Goal: Check status: Check status

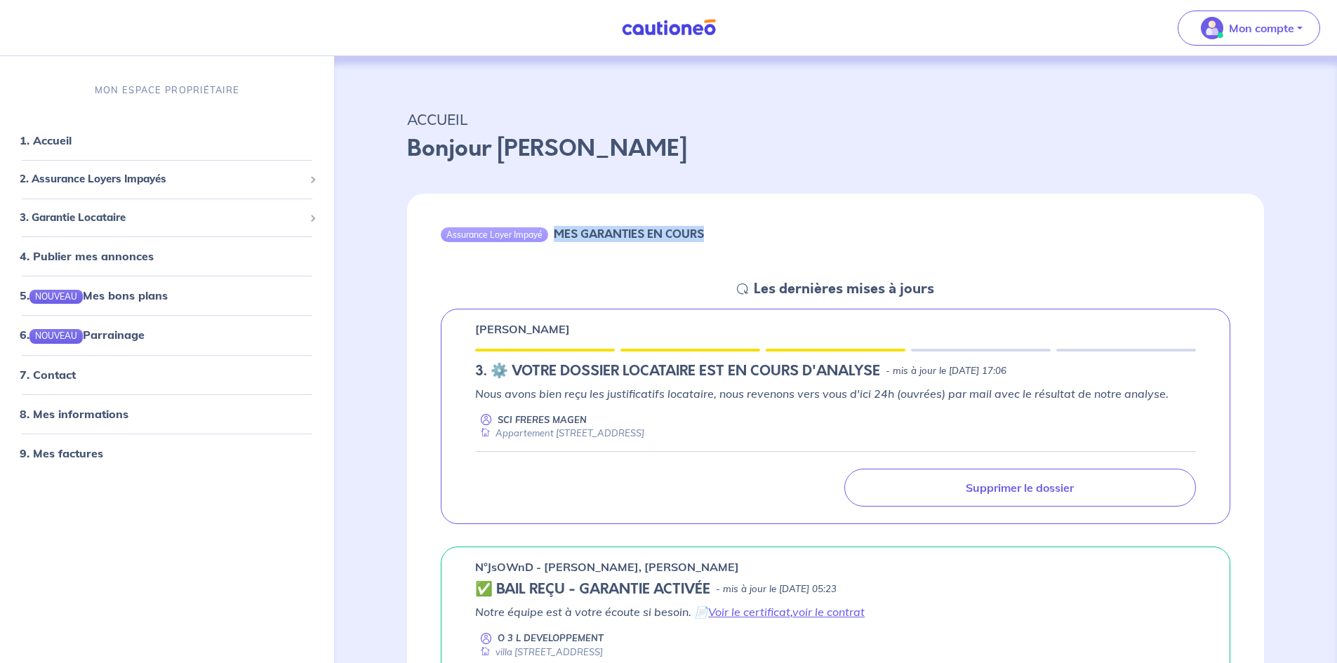
drag, startPoint x: 551, startPoint y: 232, endPoint x: 713, endPoint y: 241, distance: 162.4
click at [713, 241] on div "Assurance Loyer Impayé MES GARANTIES EN COURS" at bounding box center [835, 237] width 857 height 86
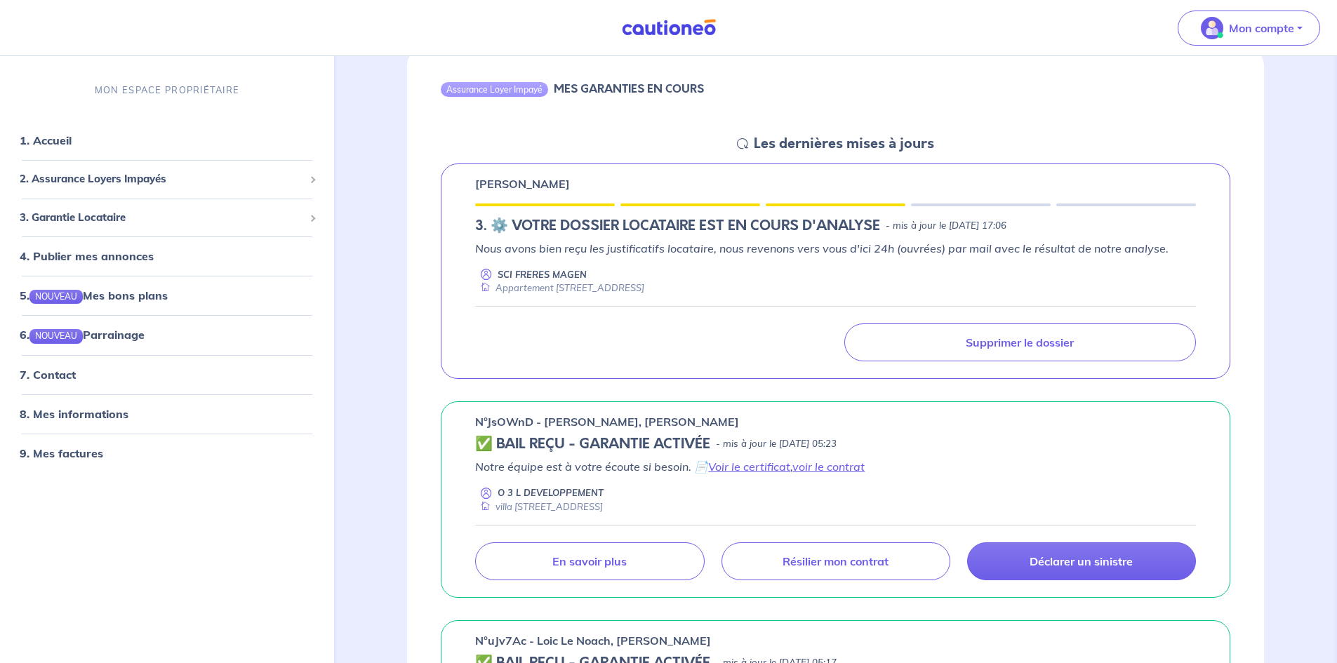
scroll to position [140, 0]
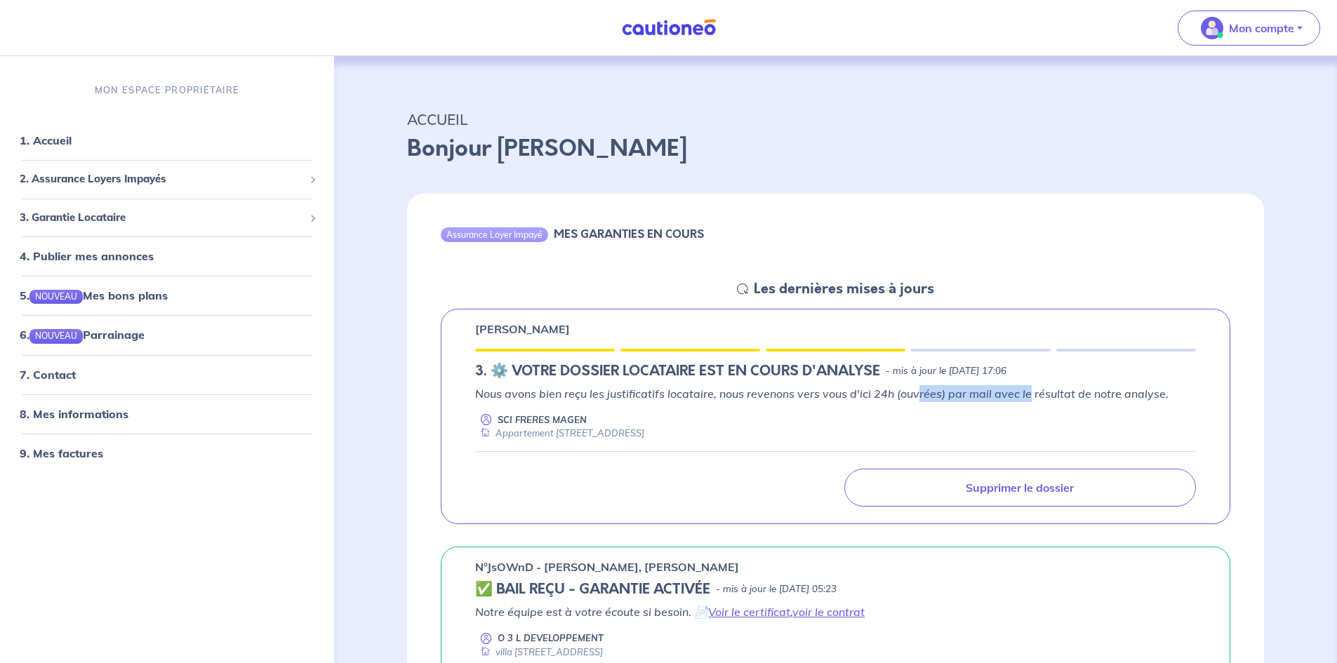
drag, startPoint x: 1011, startPoint y: 400, endPoint x: 1026, endPoint y: 400, distance: 15.4
click at [1026, 400] on p "Nous avons bien reçu les justificatifs locataire, nous revenons vers vous d'ici…" at bounding box center [835, 393] width 721 height 17
click at [953, 421] on div "SCI FRERES MAGEN Appartement 2 - 1 Rue des frères Magen 47000 Agen" at bounding box center [835, 427] width 721 height 27
drag, startPoint x: 896, startPoint y: 397, endPoint x: 1170, endPoint y: 392, distance: 273.9
click at [1170, 392] on p "Nous avons bien reçu les justificatifs locataire, nous revenons vers vous d'ici…" at bounding box center [835, 393] width 721 height 17
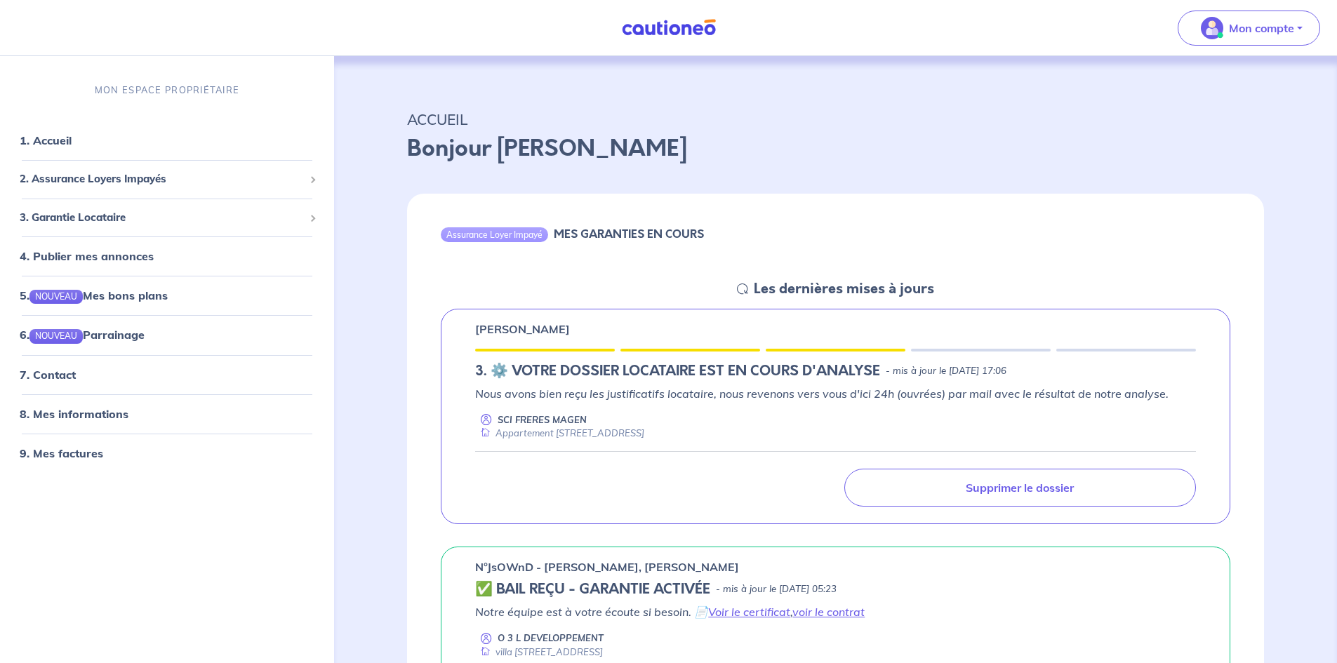
click at [829, 433] on div "SCI FRERES MAGEN Appartement 2 - 1 Rue des frères Magen 47000 Agen" at bounding box center [835, 427] width 721 height 27
click at [743, 296] on div "Les dernières mises à jours" at bounding box center [835, 289] width 197 height 17
click at [743, 289] on icon at bounding box center [742, 289] width 11 height 11
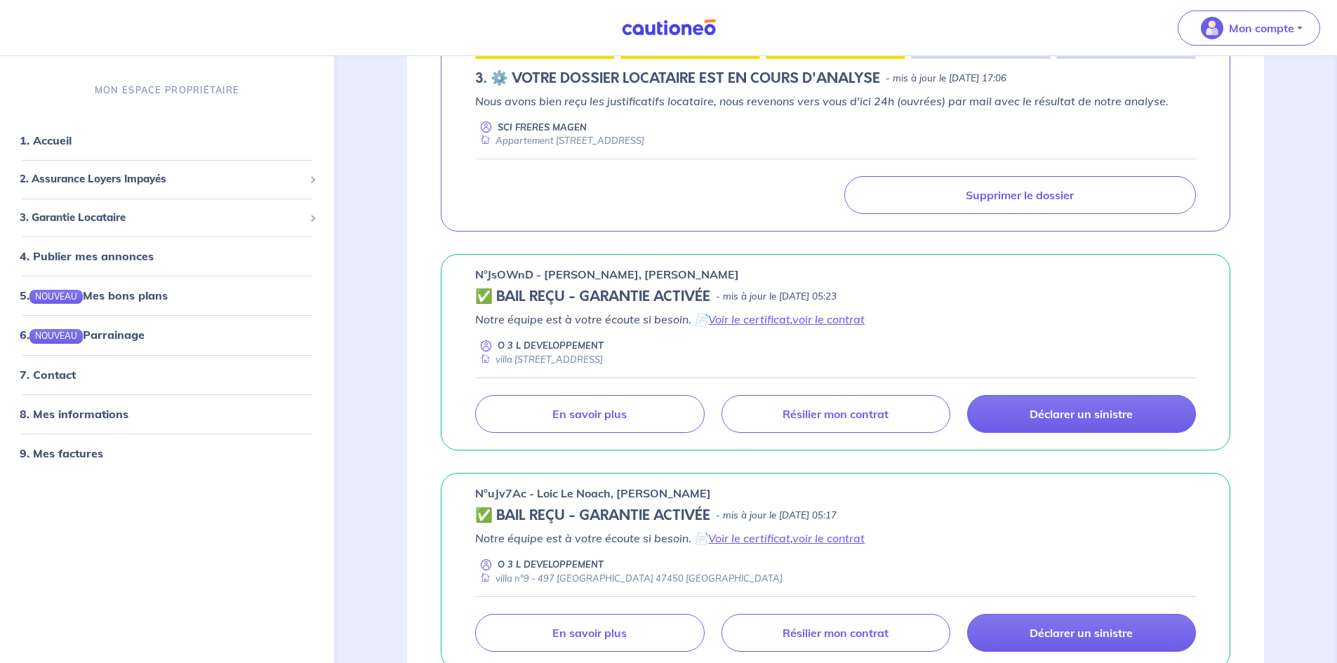
scroll to position [70, 0]
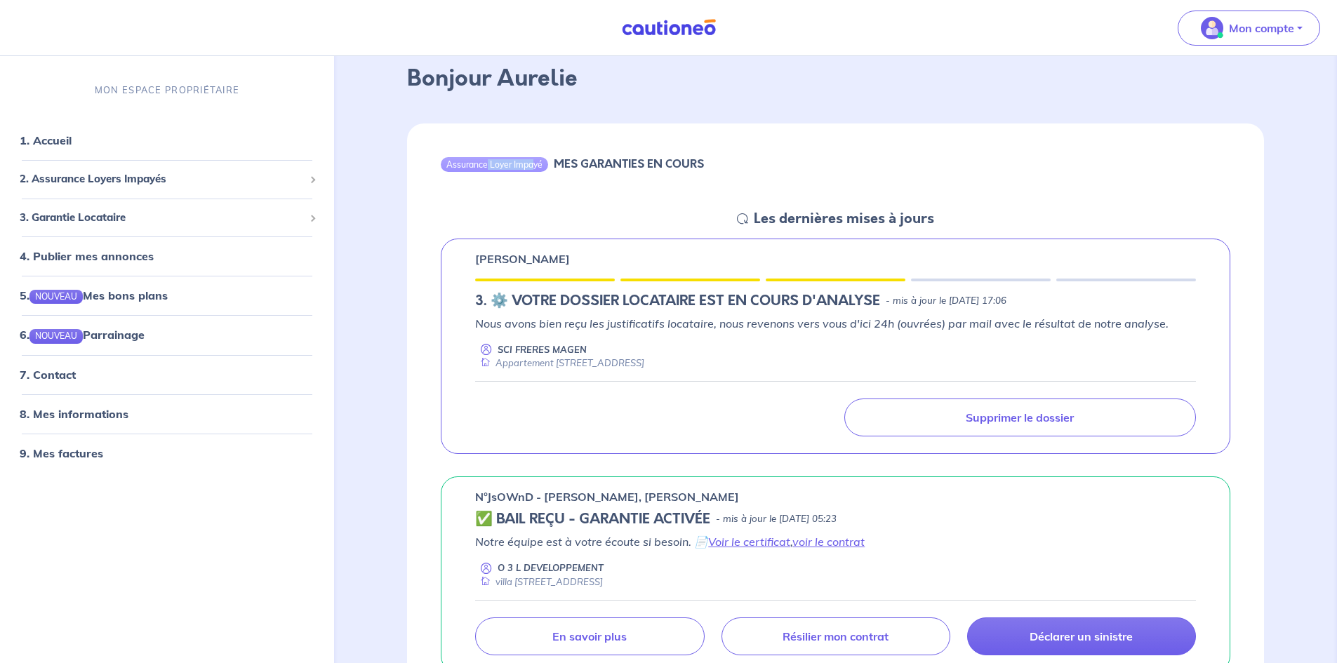
drag, startPoint x: 487, startPoint y: 163, endPoint x: 567, endPoint y: 213, distance: 94.7
click at [538, 195] on div "Assurance Loyer Impayé MES GARANTIES EN COURS" at bounding box center [835, 167] width 857 height 86
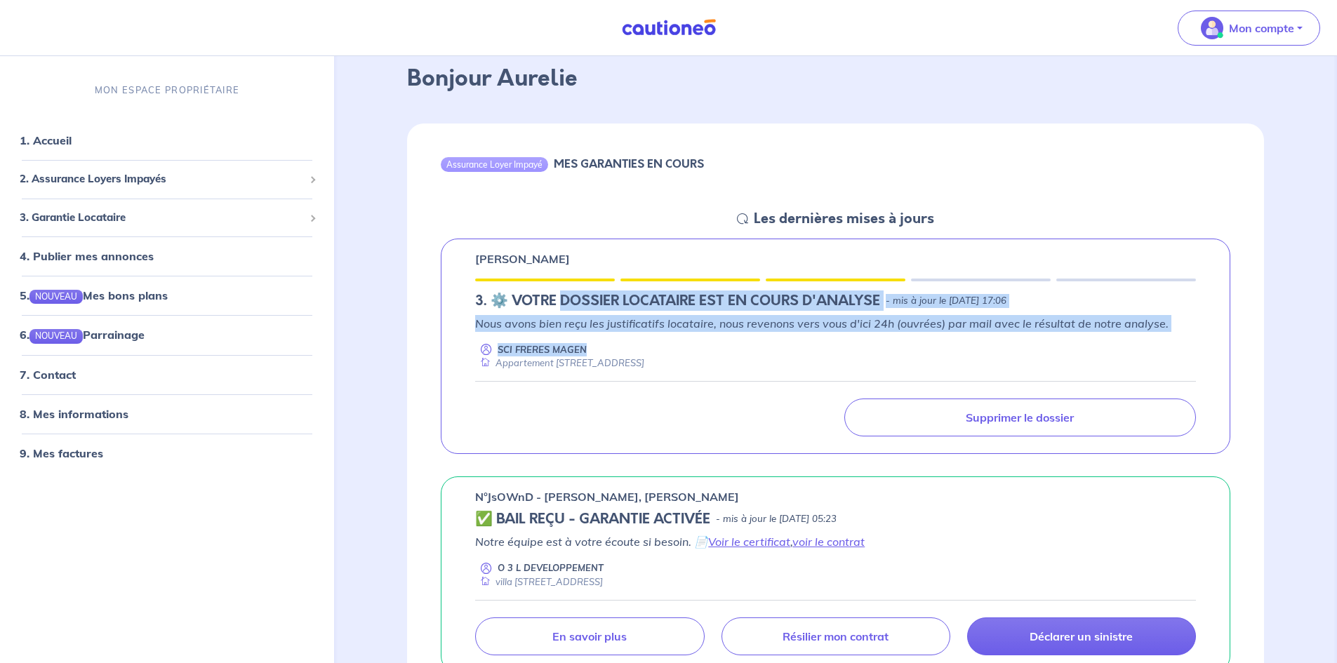
drag, startPoint x: 566, startPoint y: 296, endPoint x: 1133, endPoint y: 344, distance: 569.3
click at [1133, 344] on div "Alexandre Bor 3.︎ ⚙️ VOTRE DOSSIER LOCATAIRE EST EN COURS D'ANALYSE - mis à jou…" at bounding box center [836, 347] width 790 height 216
click at [812, 344] on div "SCI FRERES MAGEN Appartement 2 - 1 Rue des frères Magen 47000 Agen" at bounding box center [835, 356] width 721 height 27
